Goal: Book appointment/travel/reservation: Book appointment/travel/reservation

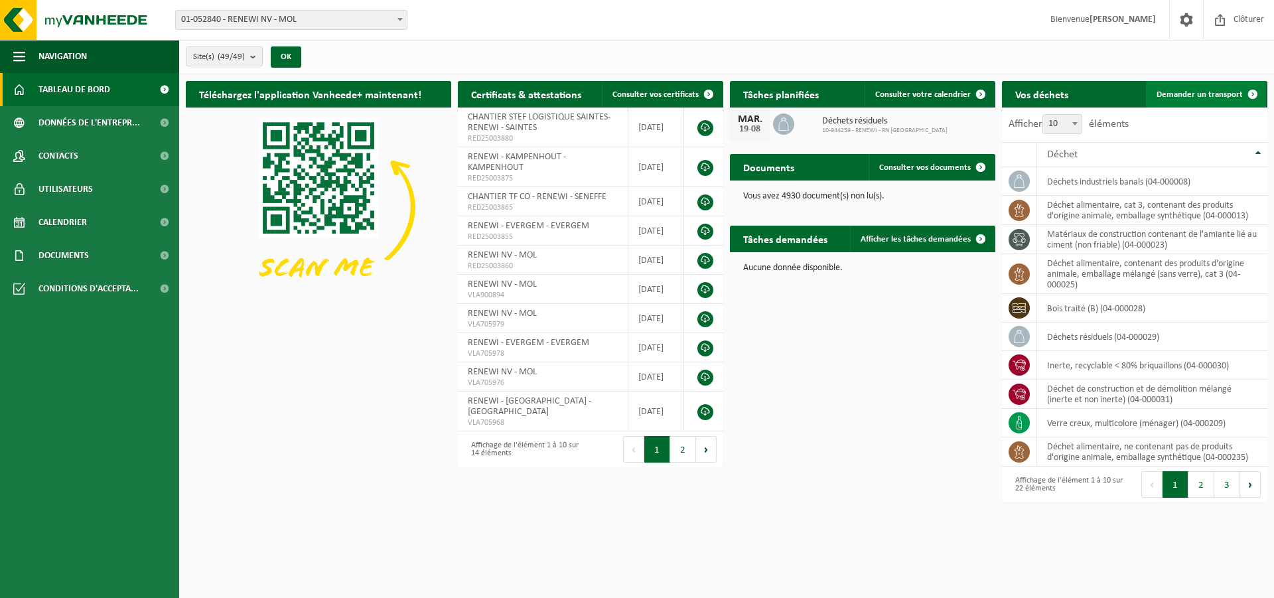
click at [1195, 98] on span "Demander un transport" at bounding box center [1200, 94] width 86 height 9
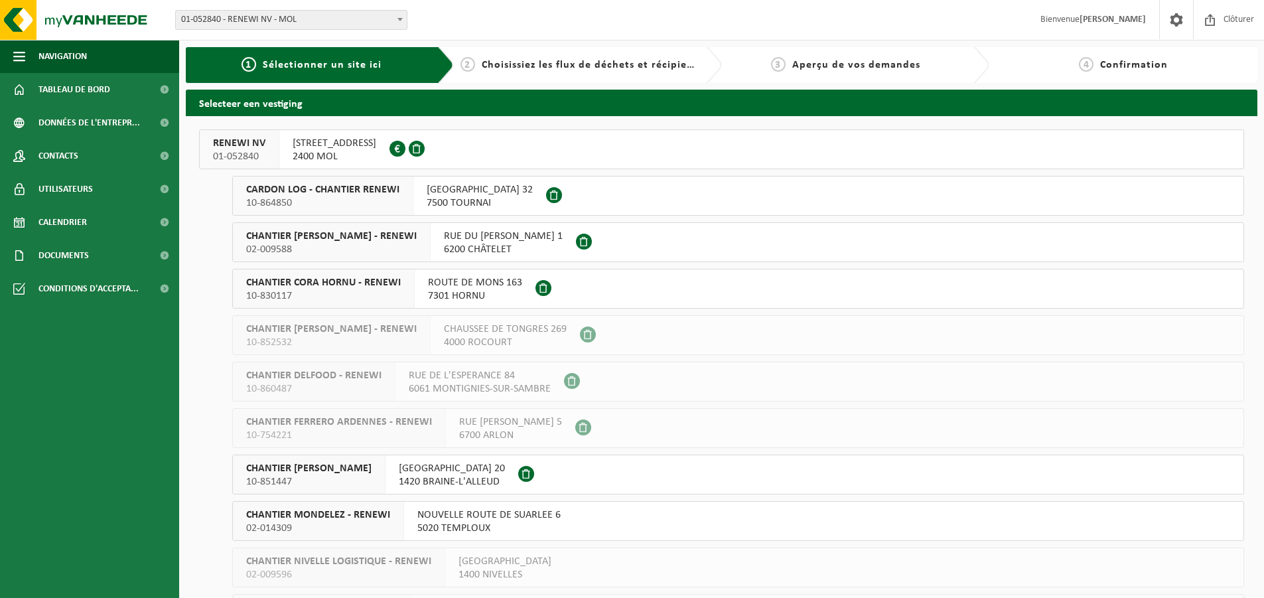
click at [332, 190] on span "CARDON LOG - CHANTIER RENEWI" at bounding box center [322, 189] width 153 height 13
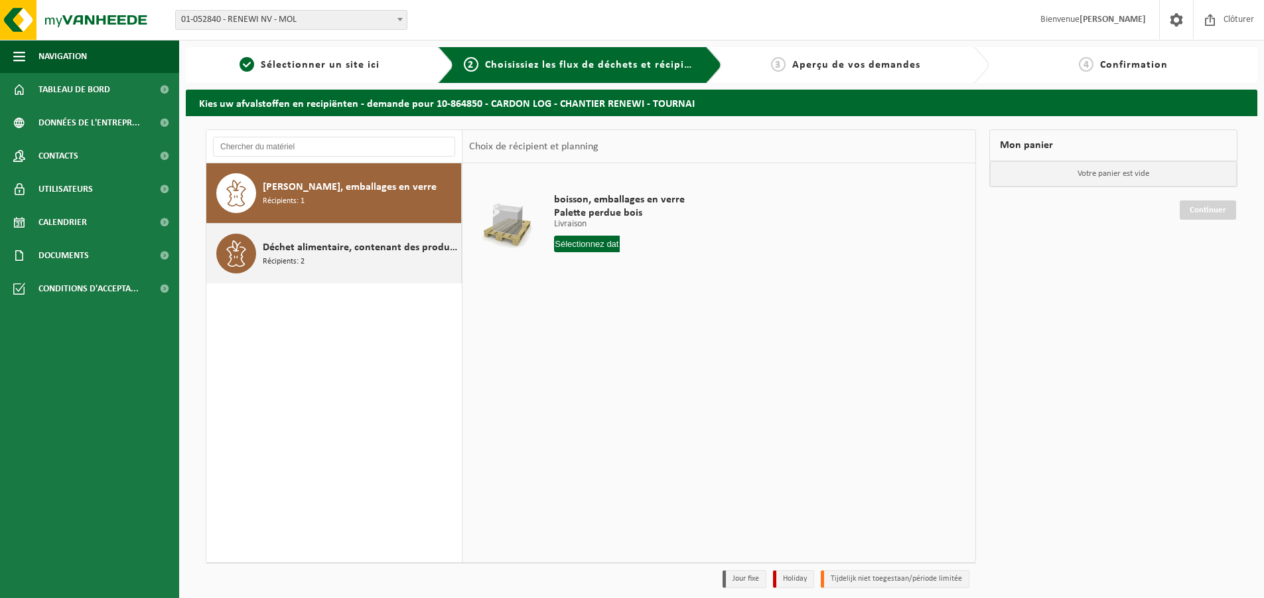
click at [332, 259] on div "Déchet alimentaire, contenant des produits d'origine animale, emballage mélangé…" at bounding box center [360, 254] width 195 height 40
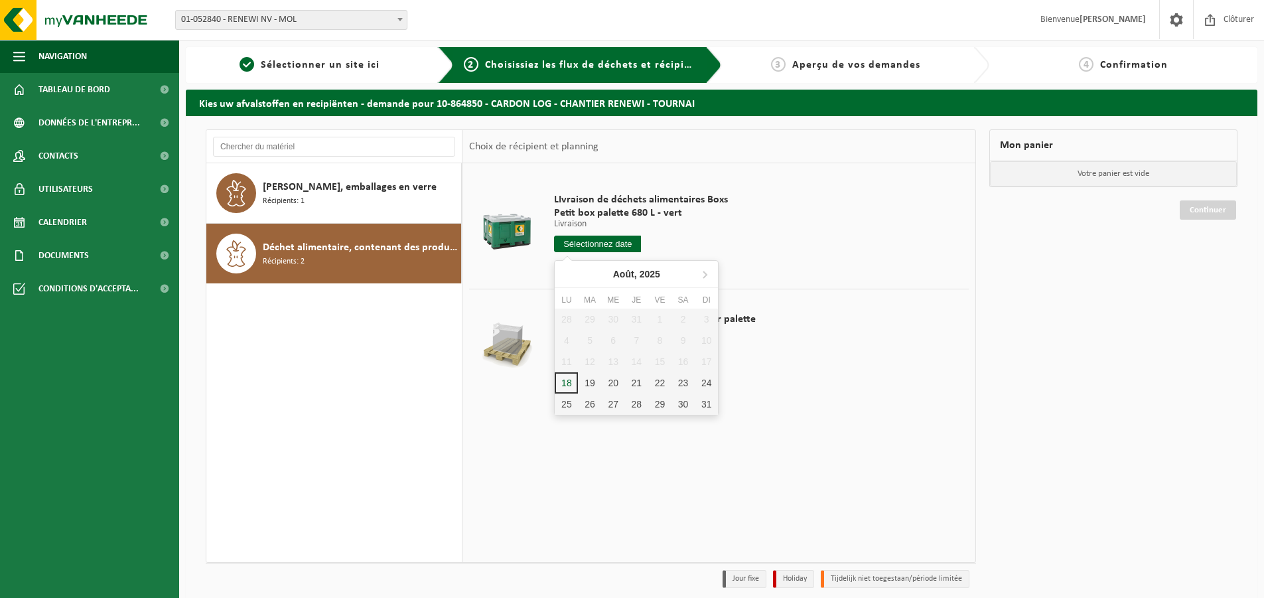
click at [601, 250] on input "text" at bounding box center [597, 244] width 87 height 17
click at [644, 386] on div "21" at bounding box center [636, 382] width 23 height 21
type input "à partir de 2025-08-21"
type input "[DATE]"
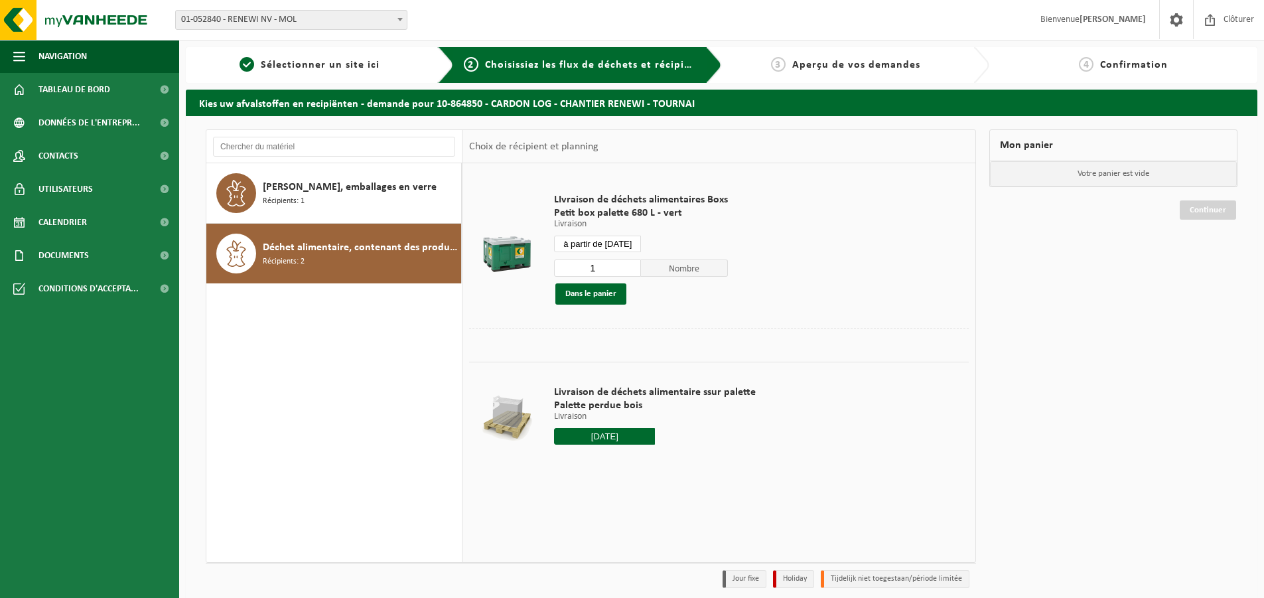
click at [620, 265] on input "1" at bounding box center [597, 267] width 87 height 17
type input "5"
click at [582, 292] on button "Dans le panier" at bounding box center [590, 293] width 71 height 21
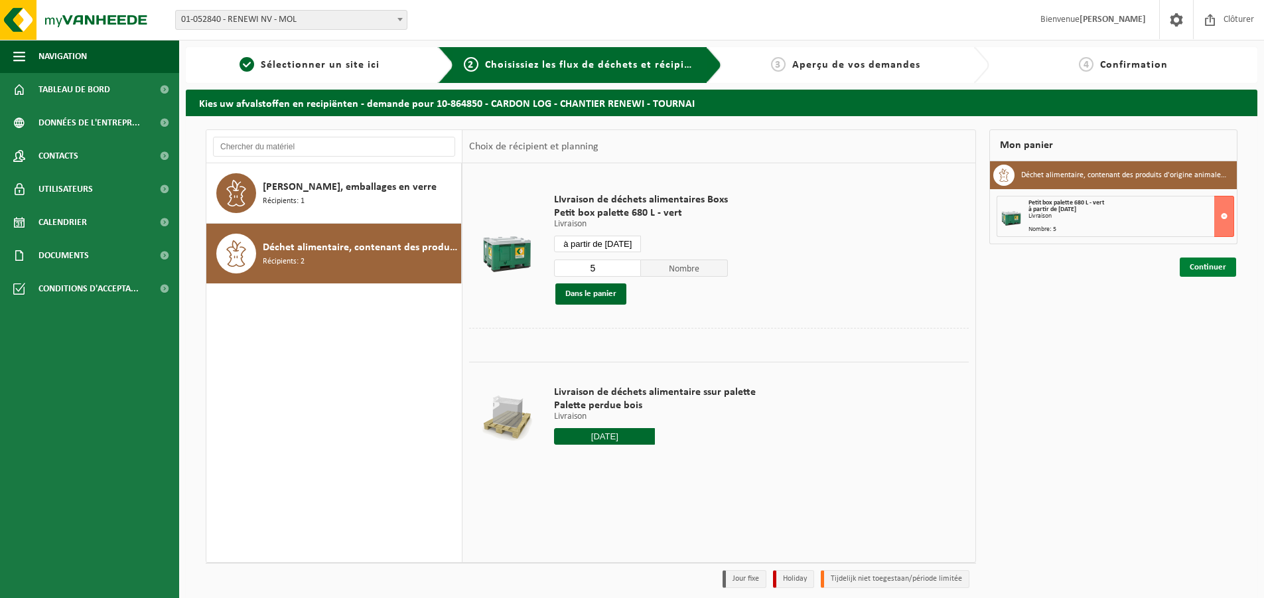
click at [1207, 272] on link "Continuer" at bounding box center [1208, 266] width 56 height 19
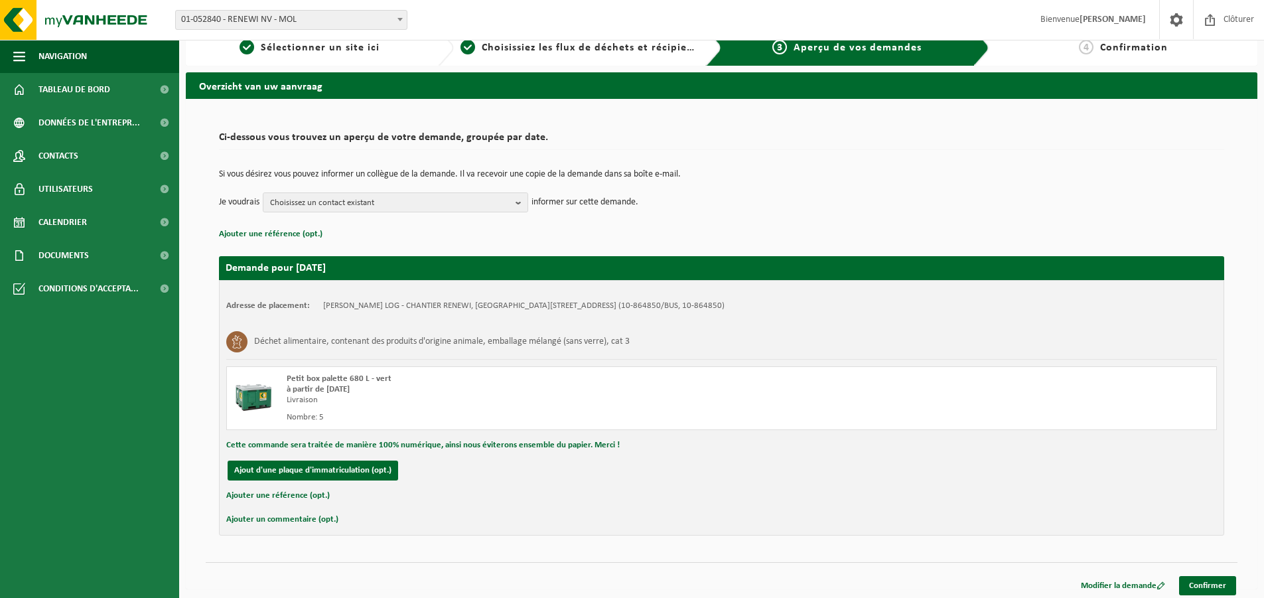
scroll to position [22, 0]
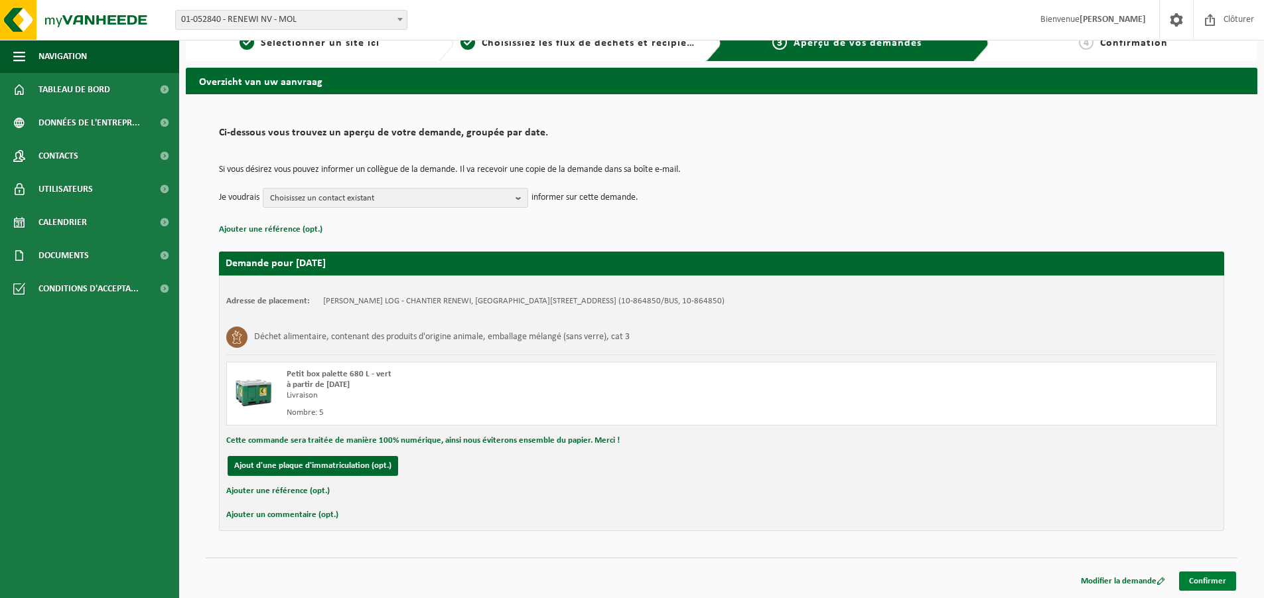
click at [1214, 580] on link "Confirmer" at bounding box center [1207, 580] width 57 height 19
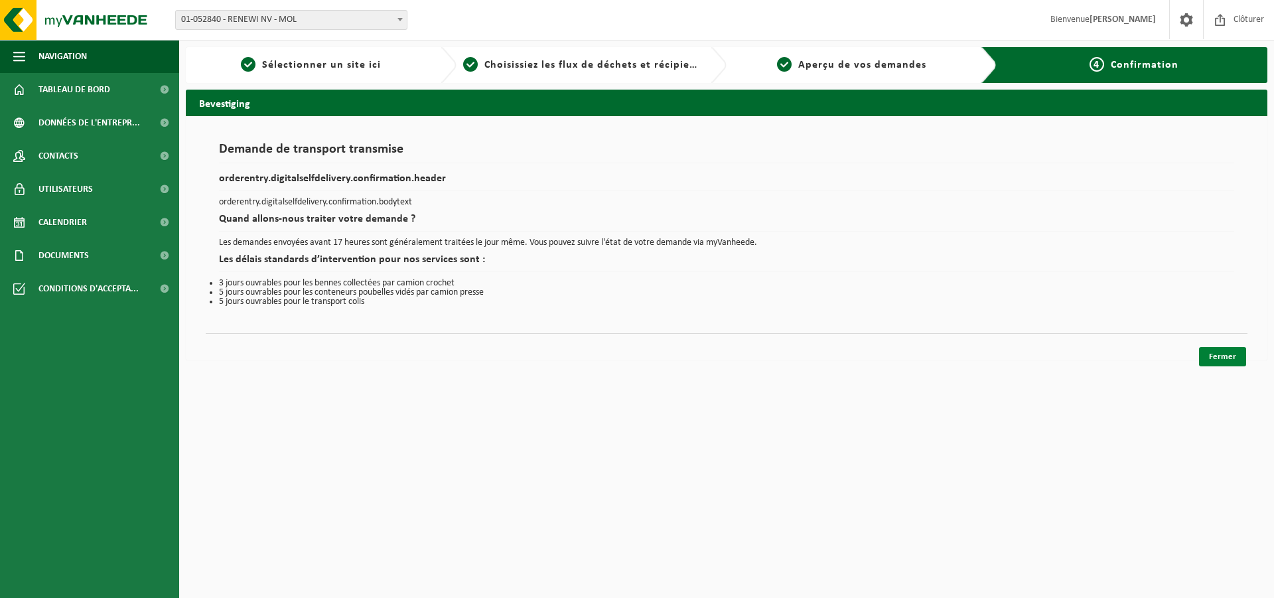
click at [1220, 359] on link "Fermer" at bounding box center [1222, 356] width 47 height 19
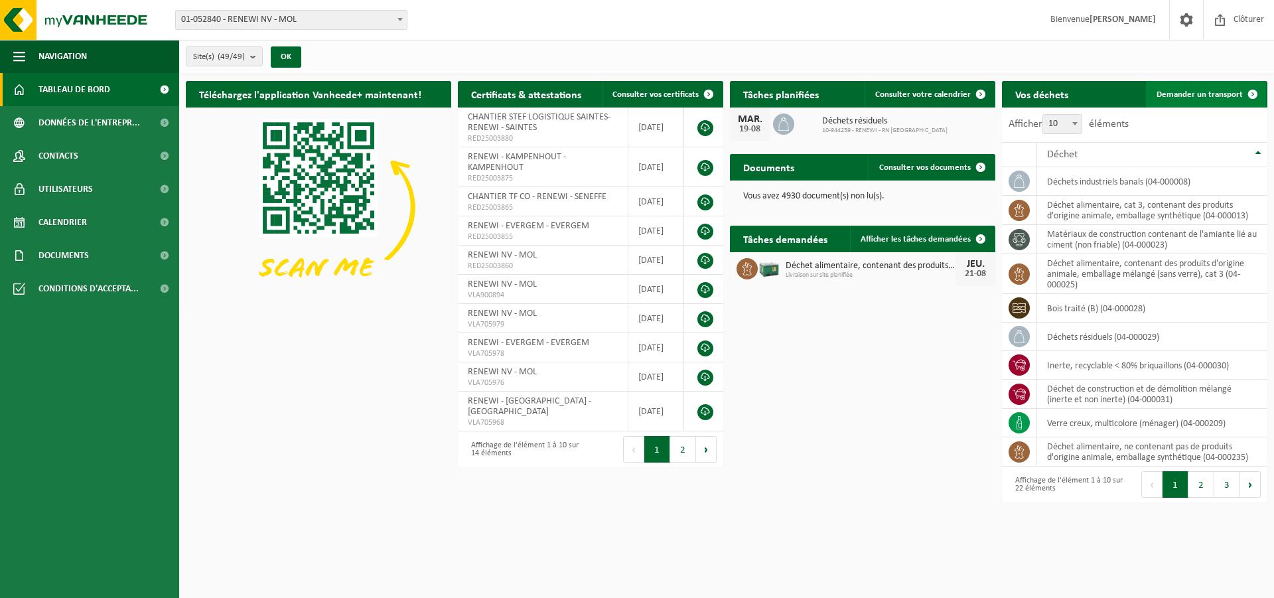
click at [1199, 91] on span "Demander un transport" at bounding box center [1200, 94] width 86 height 9
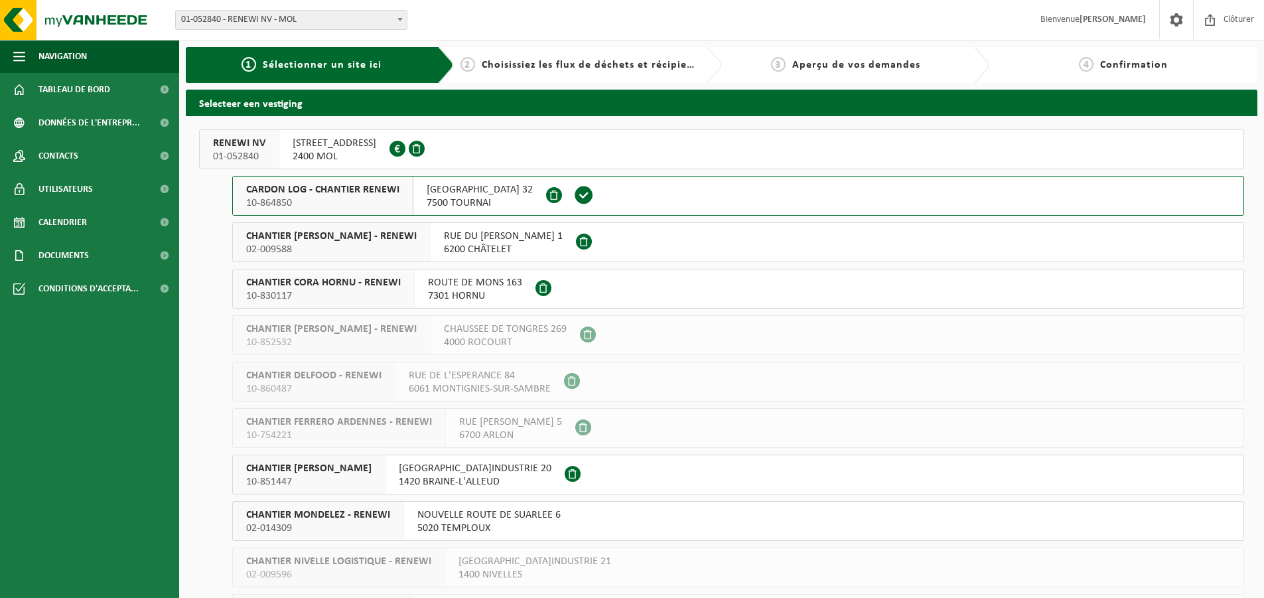
click at [330, 244] on span "02-009588" at bounding box center [331, 249] width 171 height 13
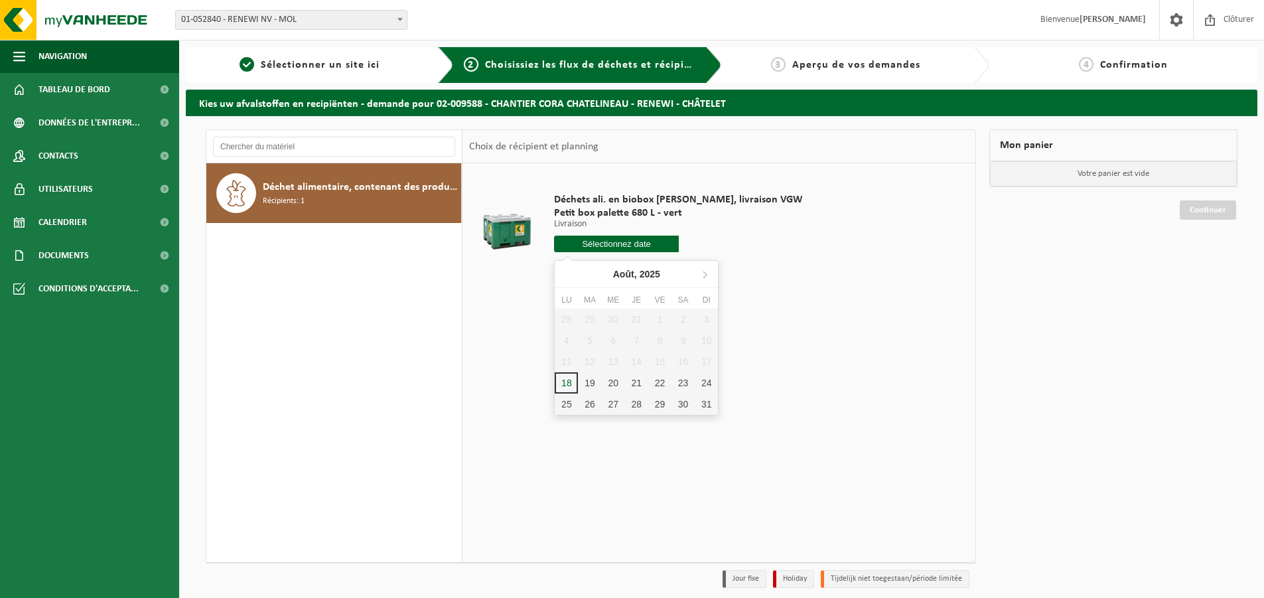
click at [613, 246] on input "text" at bounding box center [616, 244] width 125 height 17
click at [631, 382] on div "21" at bounding box center [636, 382] width 23 height 21
type input "à partir de [DATE]"
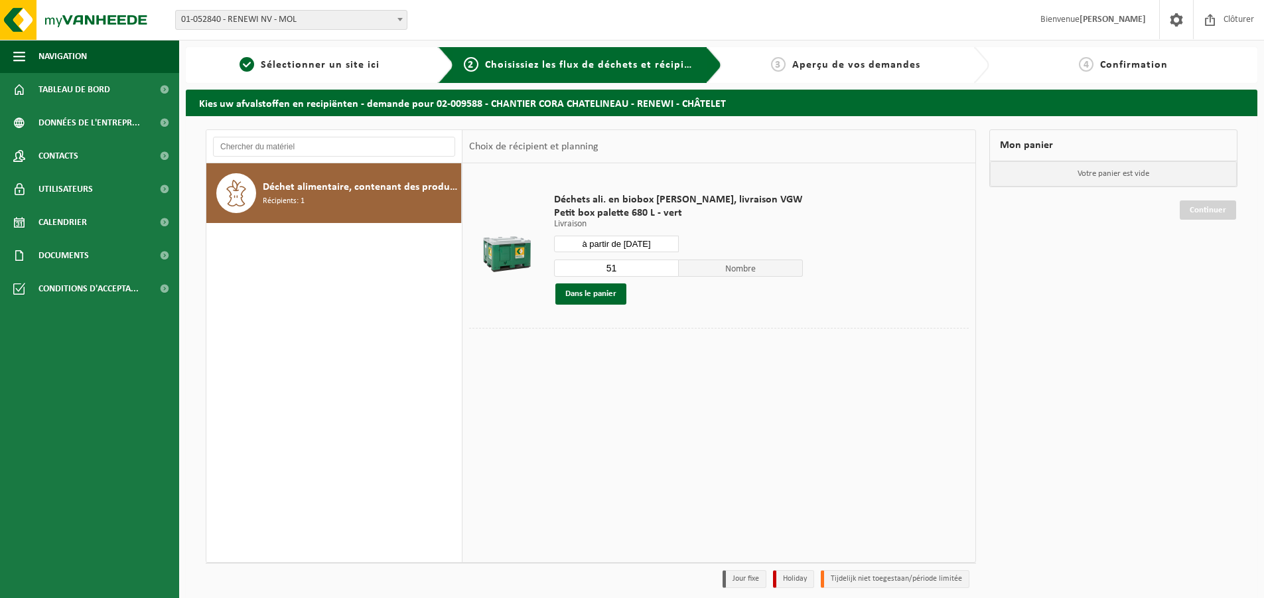
click at [624, 265] on input "51" at bounding box center [616, 267] width 125 height 17
type input "5"
type input "24"
click at [603, 293] on button "Dans le panier" at bounding box center [590, 293] width 71 height 21
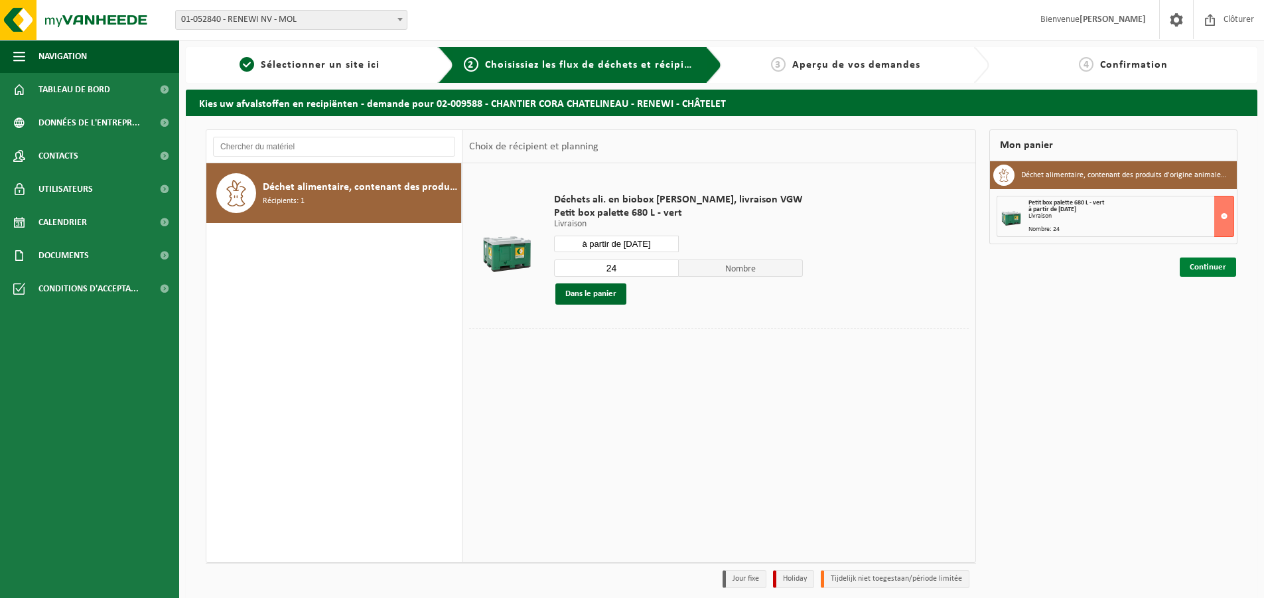
click at [1203, 262] on link "Continuer" at bounding box center [1208, 266] width 56 height 19
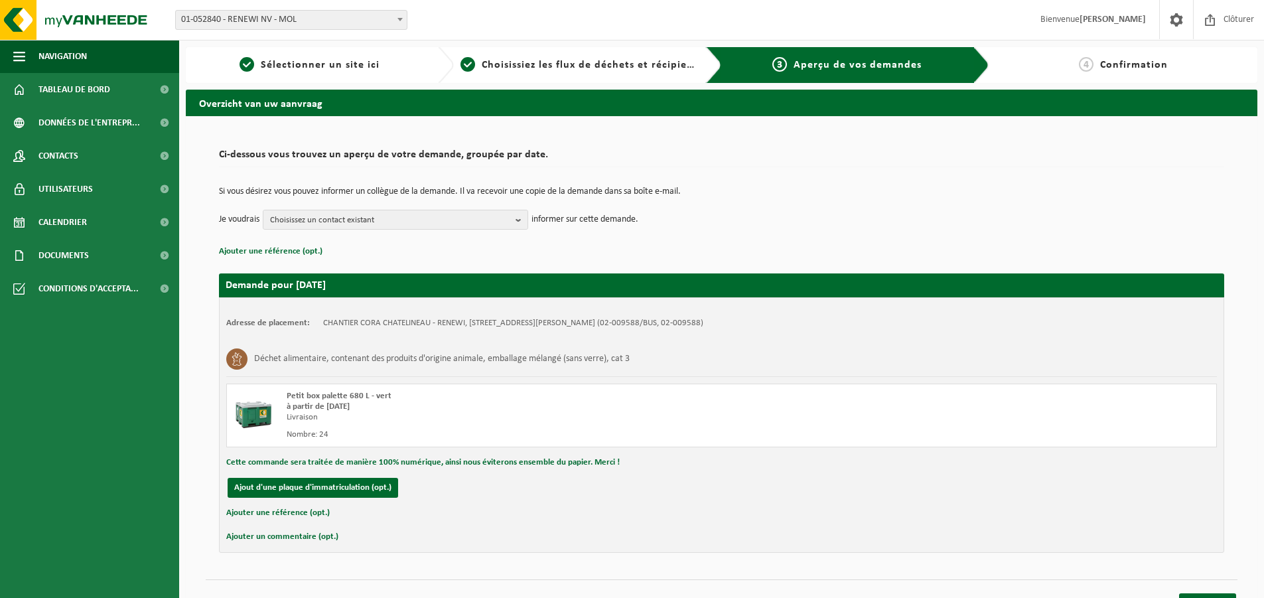
scroll to position [22, 0]
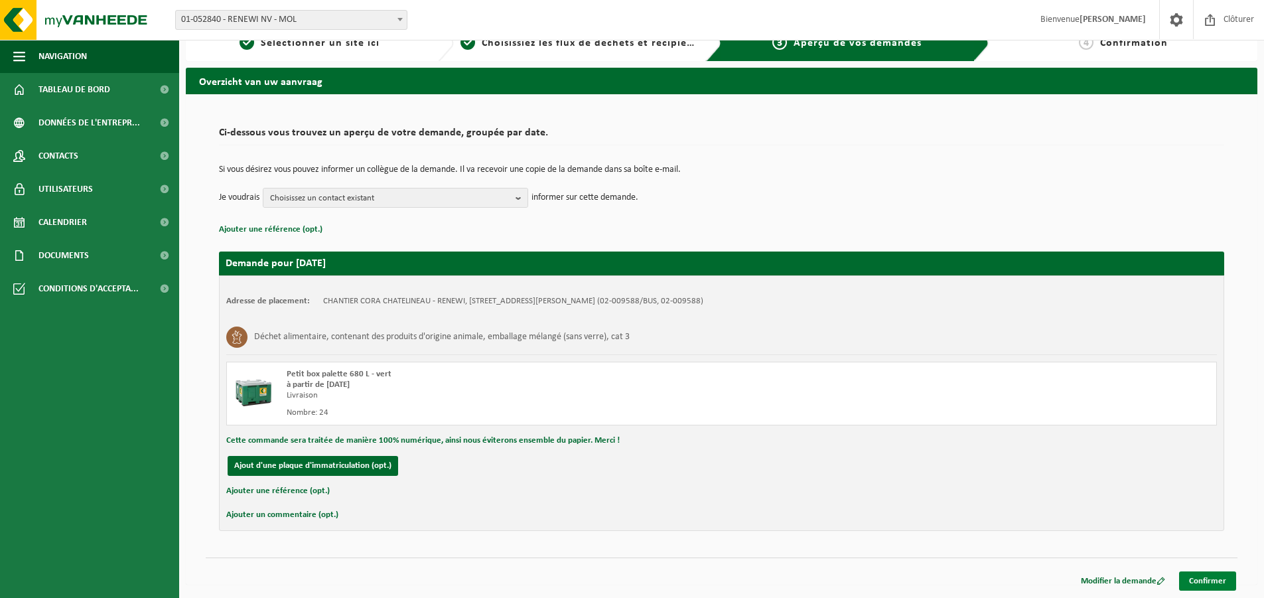
click at [1206, 579] on link "Confirmer" at bounding box center [1207, 580] width 57 height 19
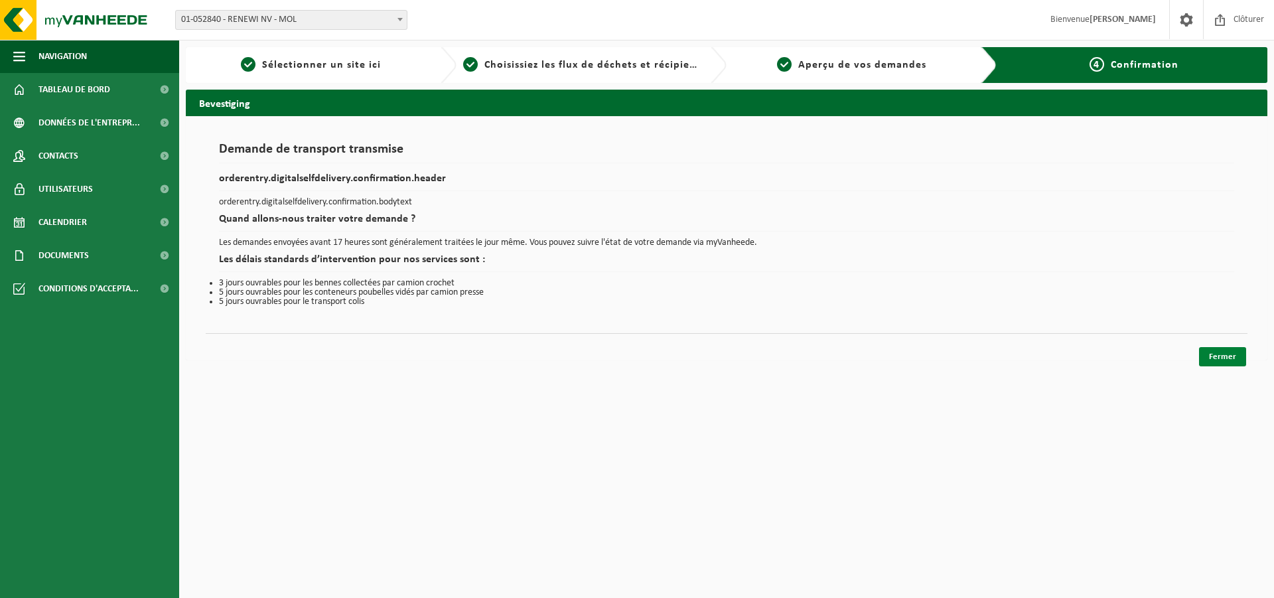
click at [1216, 352] on link "Fermer" at bounding box center [1222, 356] width 47 height 19
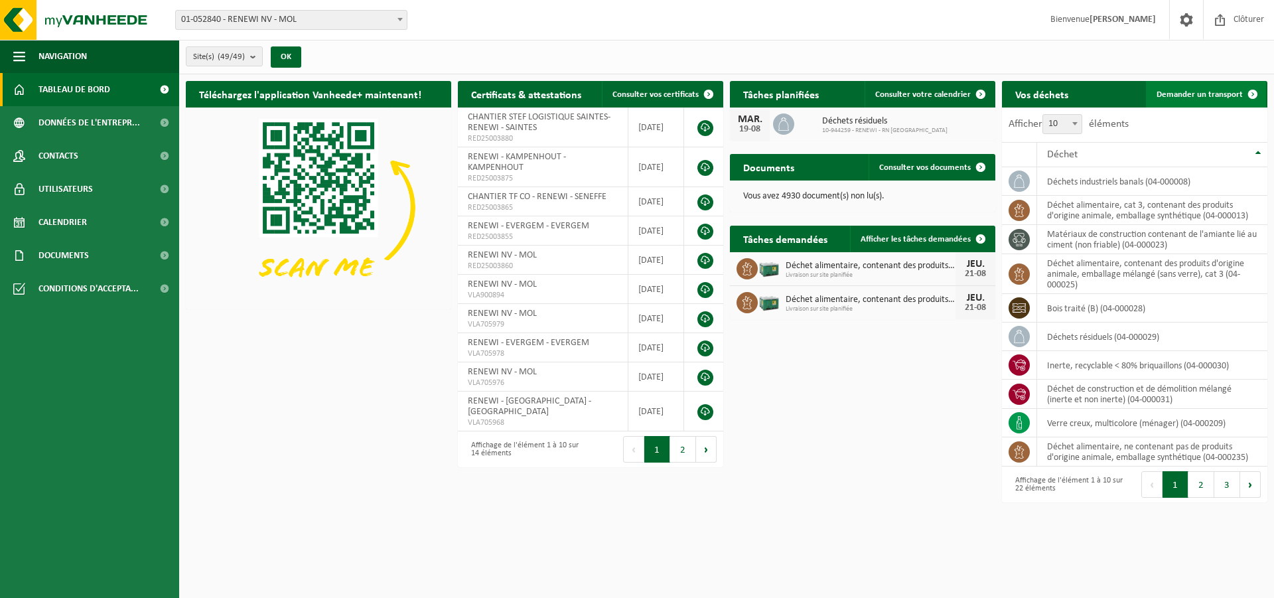
click at [1213, 95] on span "Demander un transport" at bounding box center [1200, 94] width 86 height 9
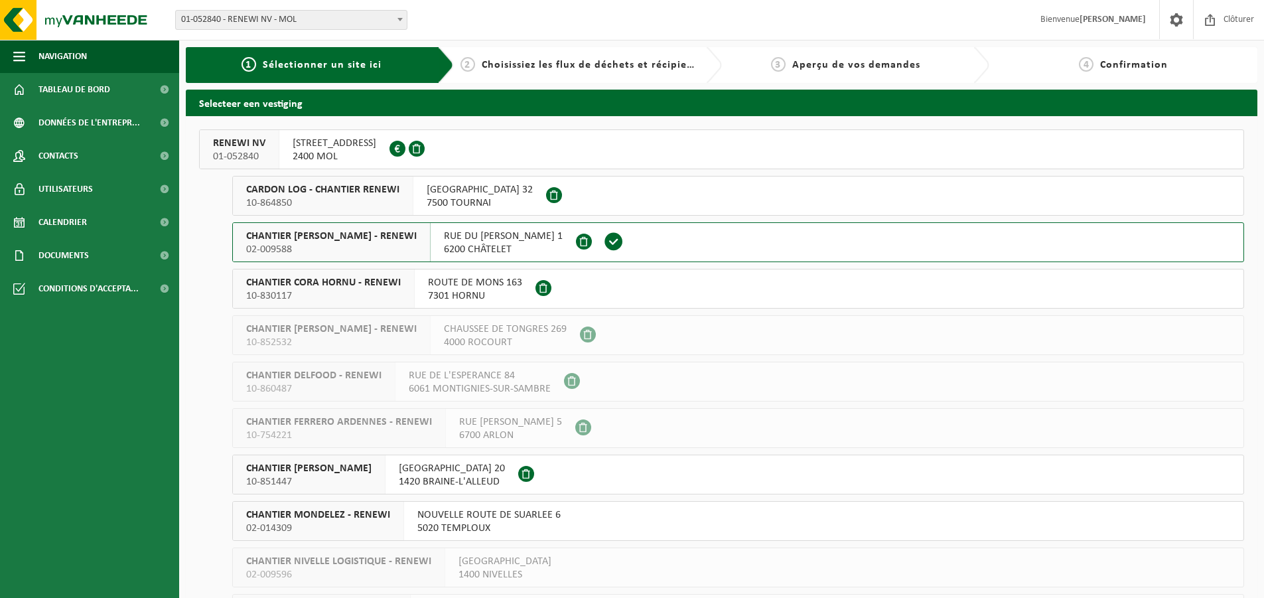
click at [293, 279] on span "CHANTIER CORA HORNU - RENEWI" at bounding box center [323, 282] width 155 height 13
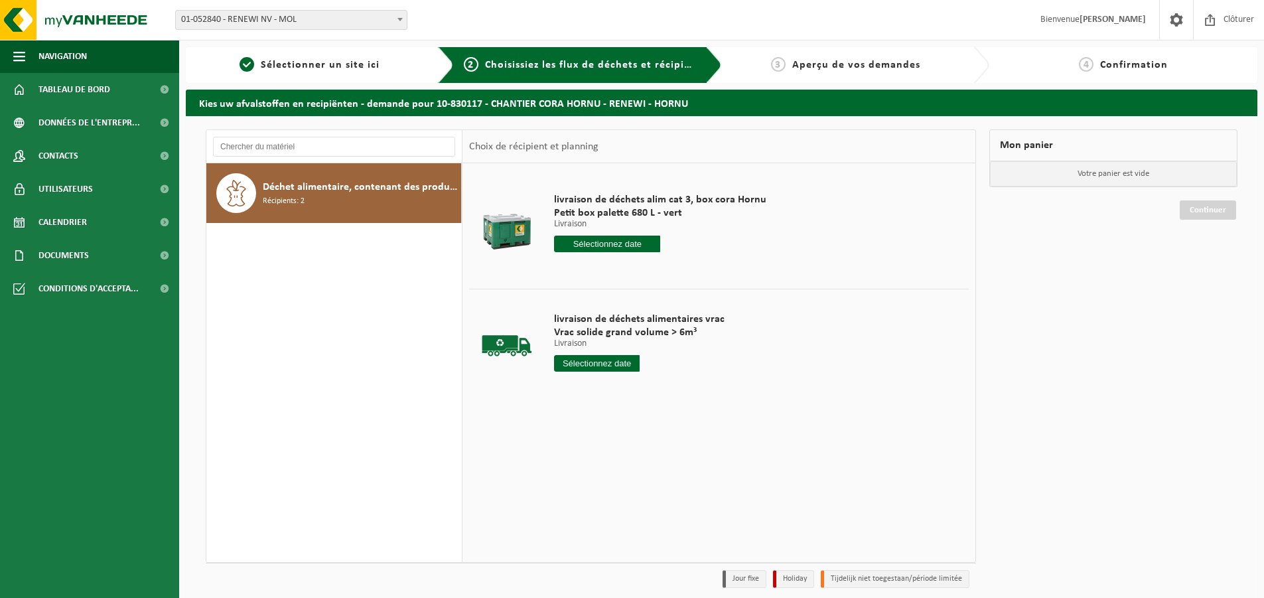
click at [593, 242] on input "text" at bounding box center [607, 244] width 106 height 17
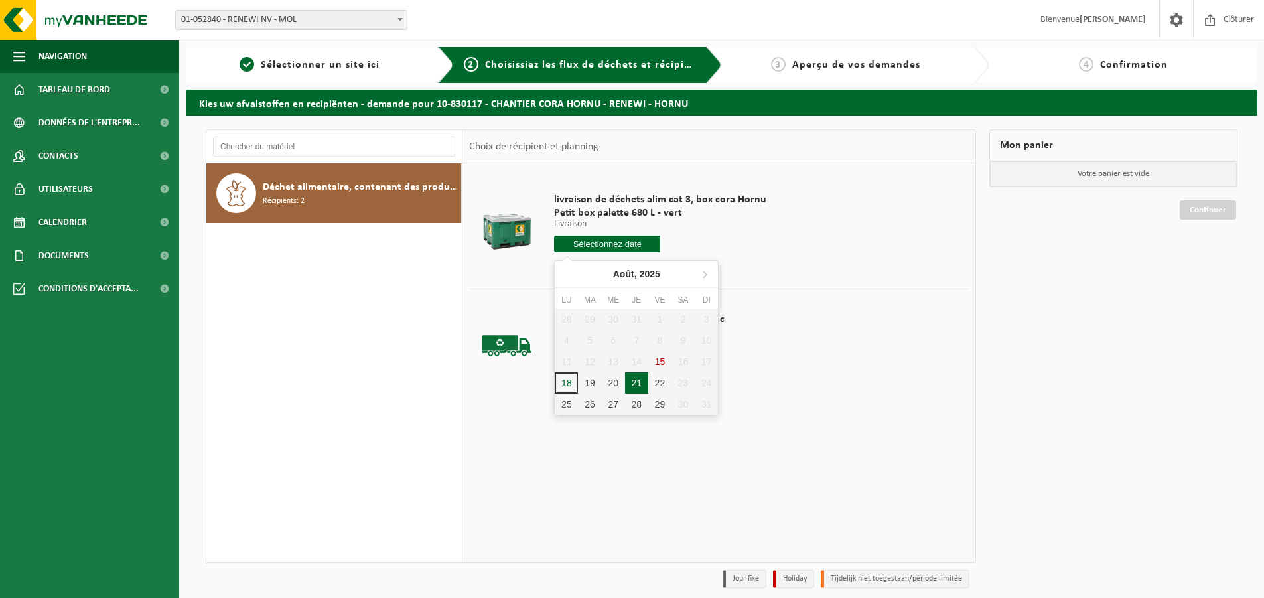
click at [640, 383] on div "21" at bounding box center [636, 382] width 23 height 21
type input "à partir de 2025-08-21"
type input "2025-08-21"
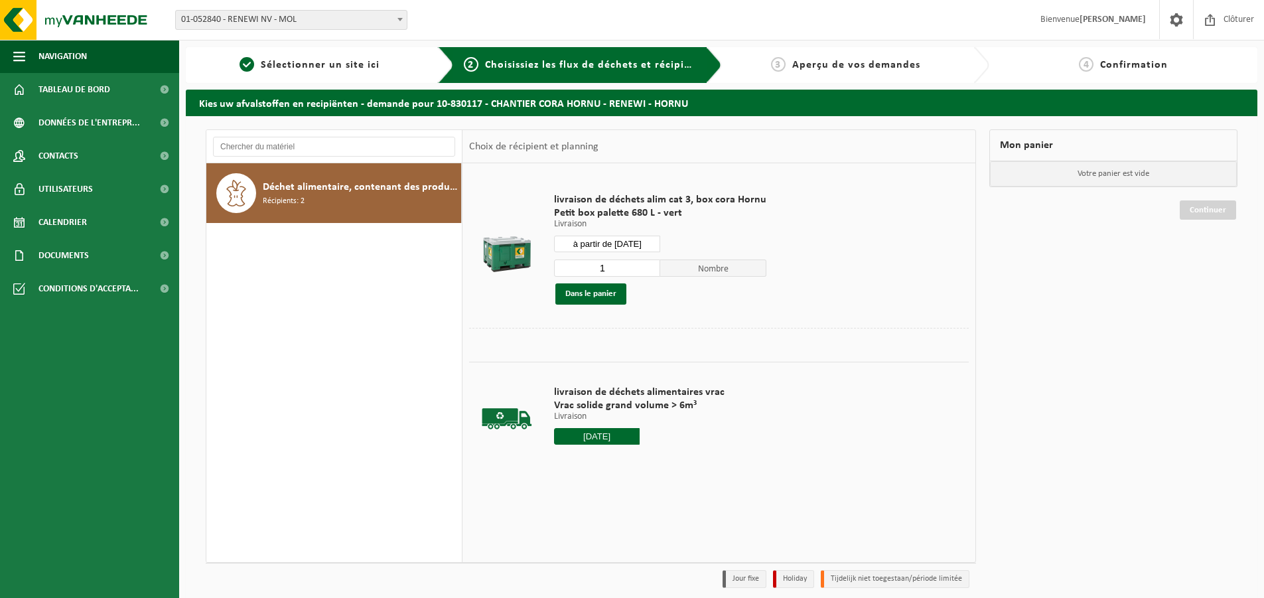
click at [615, 266] on input "1" at bounding box center [607, 267] width 106 height 17
type input "20"
click at [610, 295] on button "Dans le panier" at bounding box center [590, 293] width 71 height 21
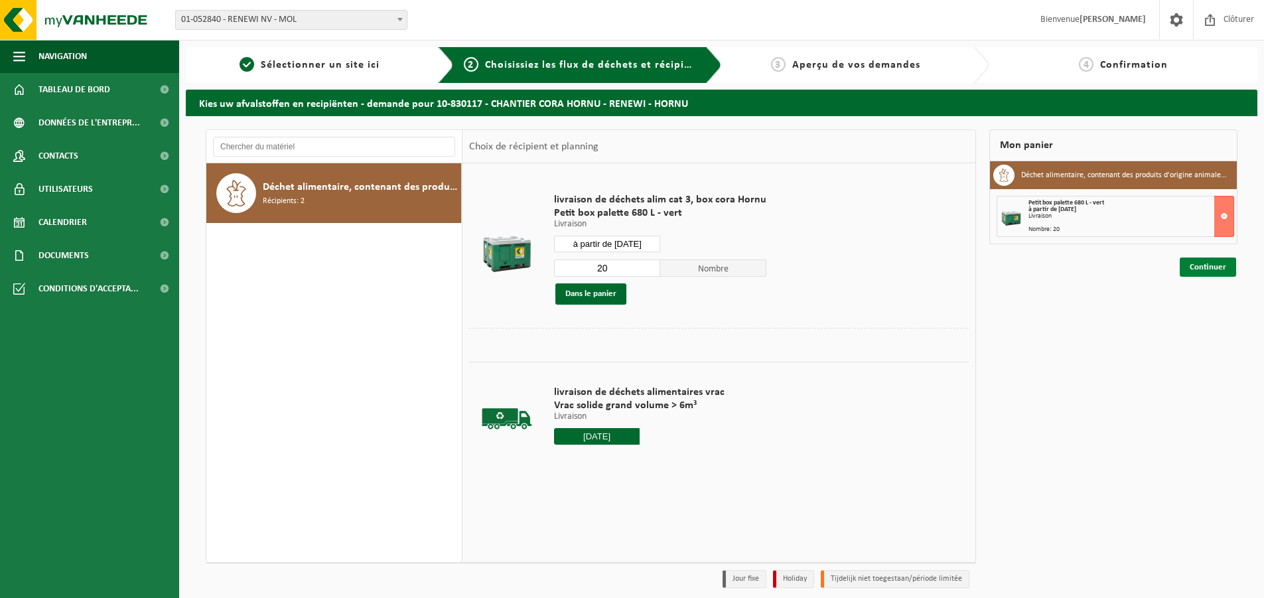
click at [1215, 273] on link "Continuer" at bounding box center [1208, 266] width 56 height 19
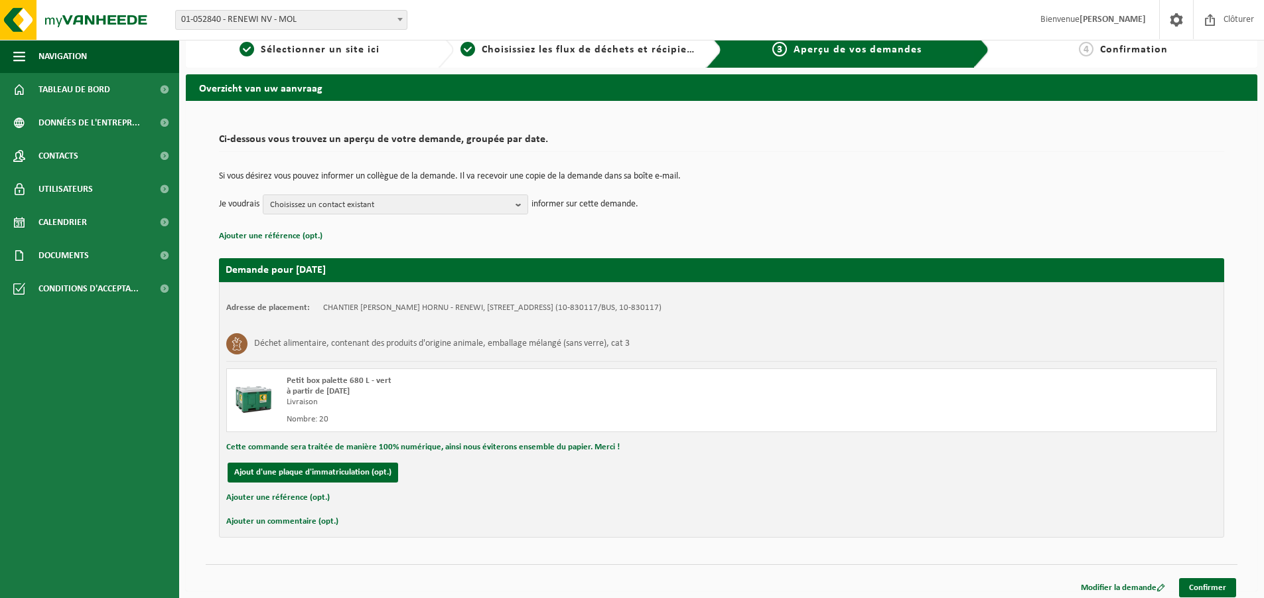
scroll to position [22, 0]
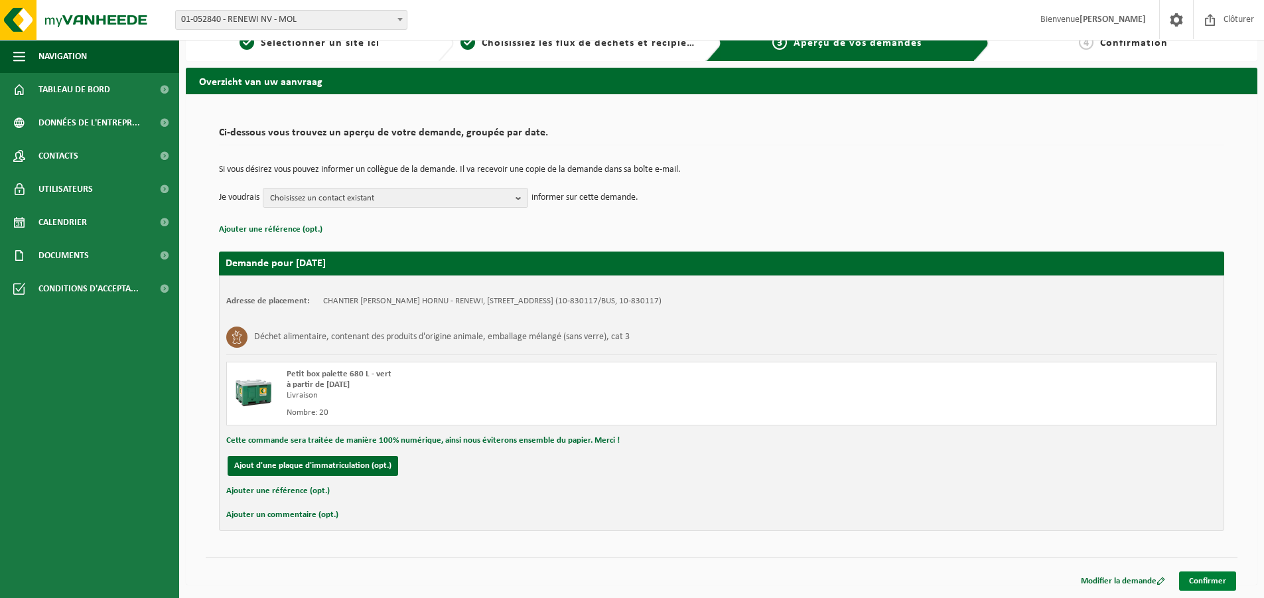
click at [1213, 580] on link "Confirmer" at bounding box center [1207, 580] width 57 height 19
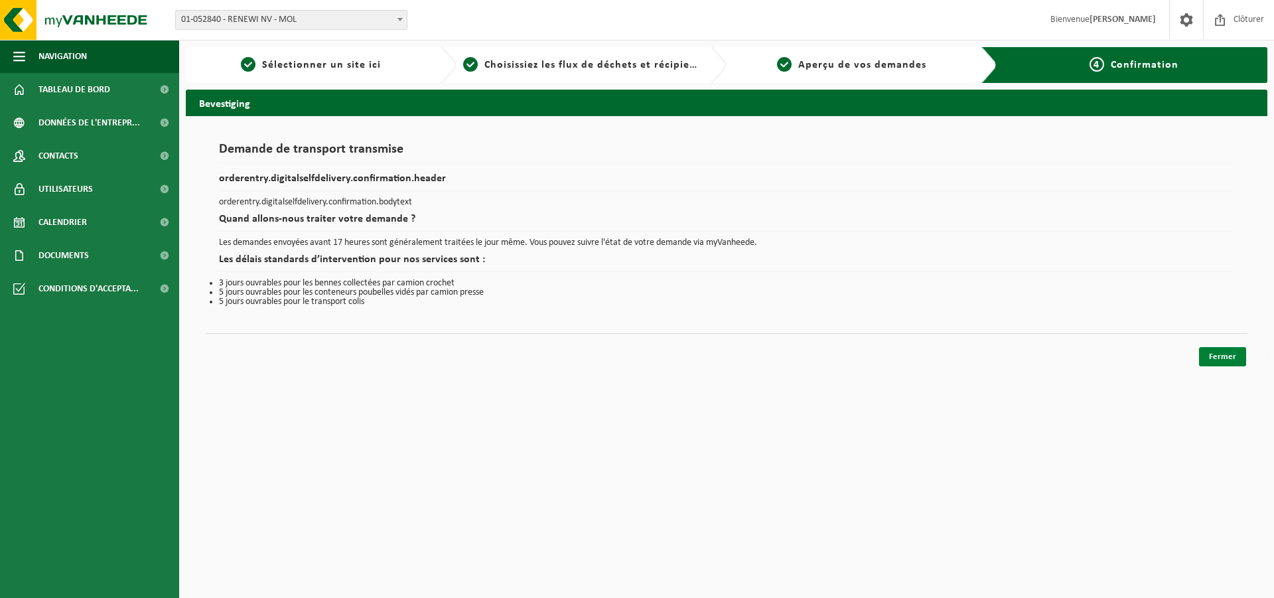
click at [1233, 364] on link "Fermer" at bounding box center [1222, 356] width 47 height 19
